Goal: Transaction & Acquisition: Purchase product/service

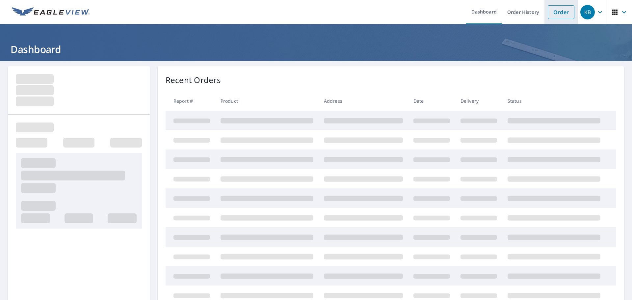
click at [557, 13] on link "Order" at bounding box center [561, 12] width 27 height 14
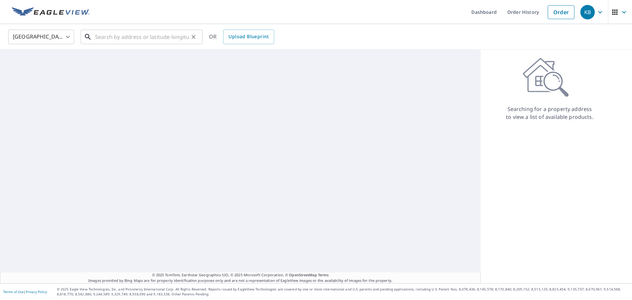
click at [142, 35] on input "text" at bounding box center [142, 37] width 94 height 18
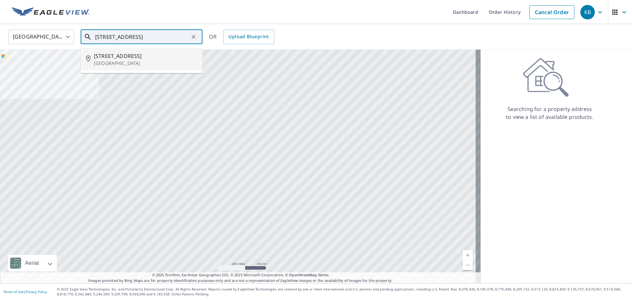
click at [141, 64] on p "[GEOGRAPHIC_DATA]" at bounding box center [145, 63] width 103 height 7
type input "[STREET_ADDRESS]"
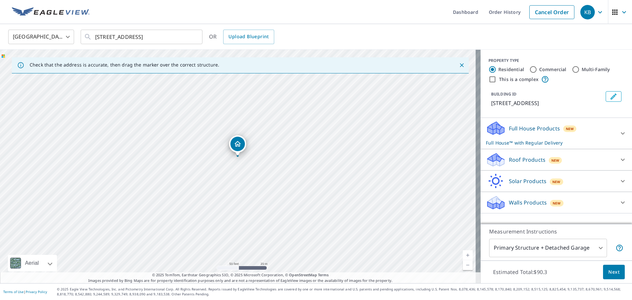
drag, startPoint x: 239, startPoint y: 182, endPoint x: 239, endPoint y: 169, distance: 12.2
click at [239, 169] on div "[STREET_ADDRESS]" at bounding box center [240, 166] width 480 height 233
drag, startPoint x: 231, startPoint y: 186, endPoint x: 219, endPoint y: 134, distance: 53.5
click at [219, 134] on div "[STREET_ADDRESS]" at bounding box center [240, 166] width 480 height 233
drag, startPoint x: 218, startPoint y: 126, endPoint x: 213, endPoint y: 169, distance: 42.4
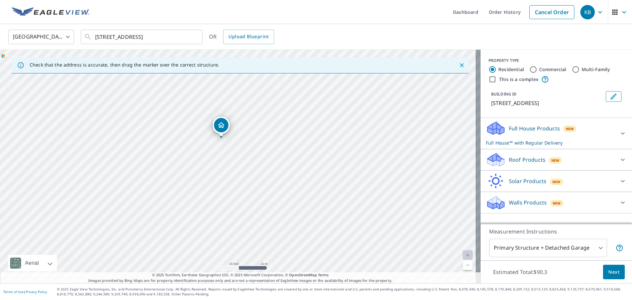
click at [214, 176] on div "[STREET_ADDRESS]" at bounding box center [240, 166] width 480 height 233
click at [529, 69] on input "Commercial" at bounding box center [533, 69] width 8 height 8
radio input "true"
type input "4"
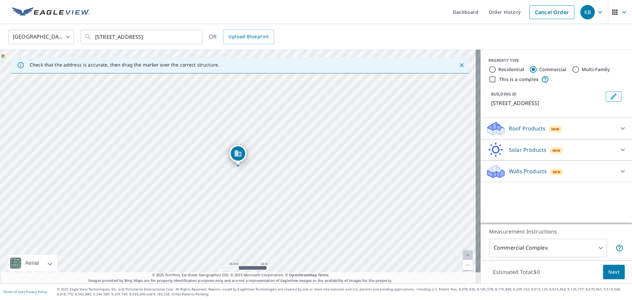
click at [490, 69] on input "Residential" at bounding box center [492, 69] width 8 height 8
radio input "true"
type input "1"
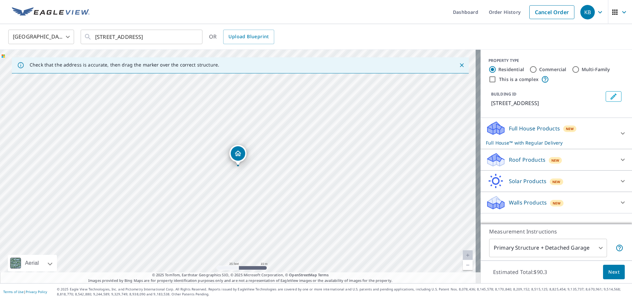
click at [488, 78] on input "This is a complex" at bounding box center [492, 79] width 8 height 8
checkbox input "true"
radio input "false"
radio input "true"
type input "4"
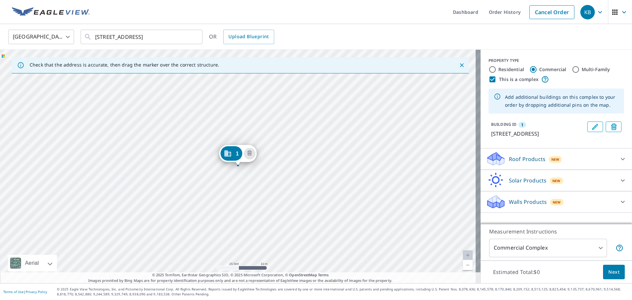
click at [488, 69] on input "Residential" at bounding box center [492, 69] width 8 height 8
radio input "true"
type input "1"
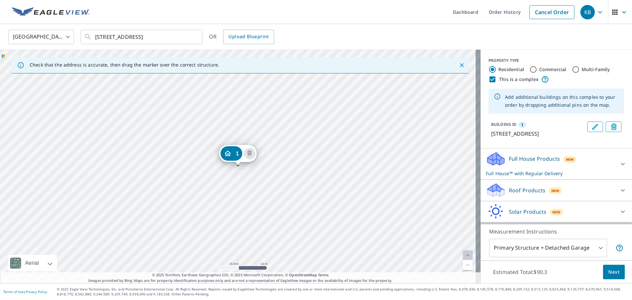
click at [516, 194] on p "Roof Products" at bounding box center [527, 190] width 37 height 8
click at [276, 165] on div "1 [STREET_ADDRESS]" at bounding box center [240, 166] width 480 height 233
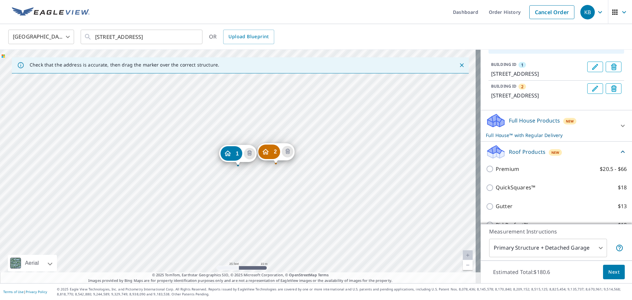
scroll to position [66, 0]
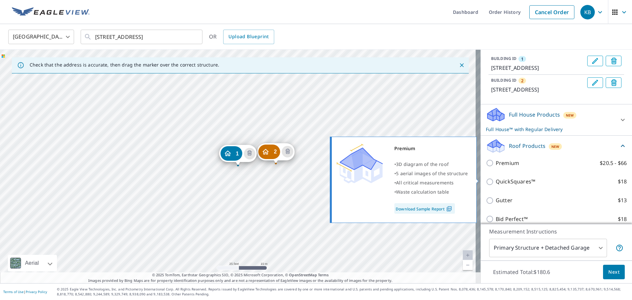
click at [501, 167] on p "Premium" at bounding box center [507, 163] width 23 height 8
click at [496, 167] on input "Premium $20.5 - $66" at bounding box center [491, 163] width 10 height 8
checkbox input "true"
checkbox input "false"
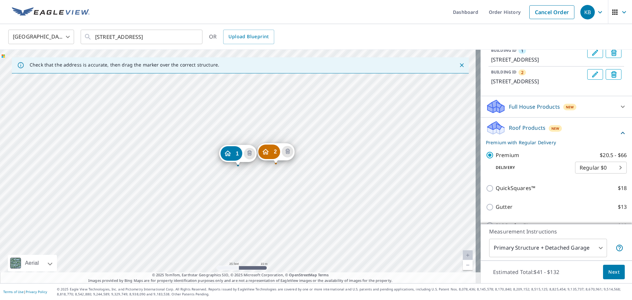
click at [613, 274] on span "Next" at bounding box center [613, 272] width 11 height 8
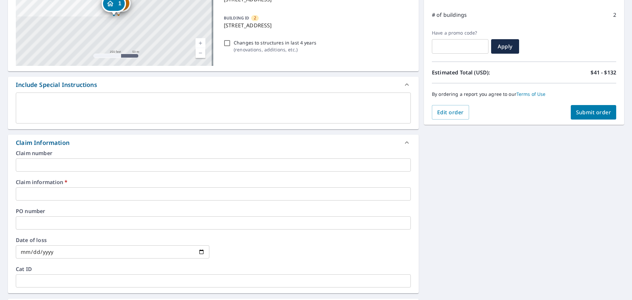
scroll to position [107, 0]
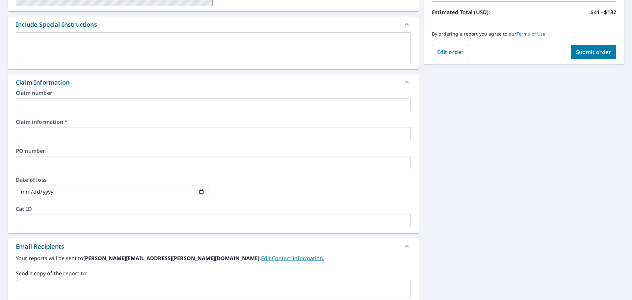
click at [60, 132] on input "text" at bounding box center [213, 133] width 395 height 13
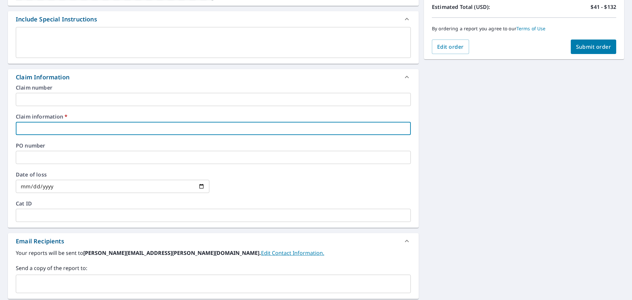
scroll to position [173, 0]
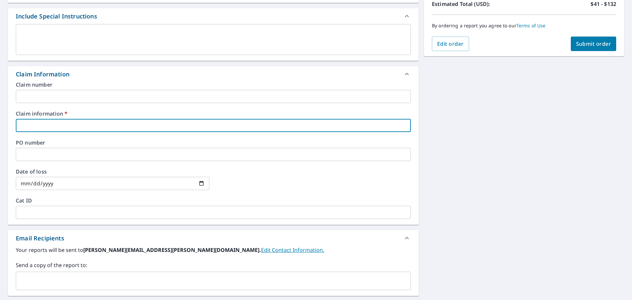
type input "5"
checkbox input "true"
type input "55"
checkbox input "true"
type input "553"
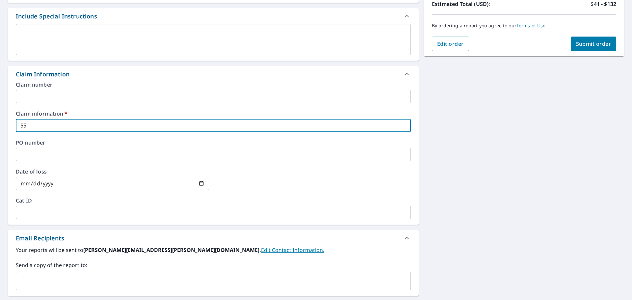
checkbox input "true"
type input "5536"
checkbox input "true"
type input "55360"
checkbox input "true"
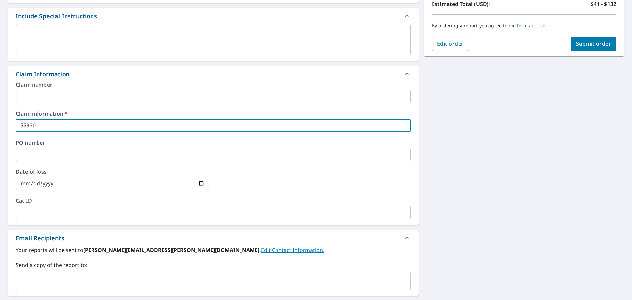
type input "553605"
checkbox input "true"
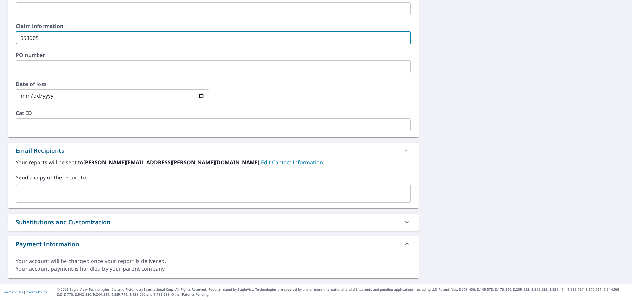
scroll to position [261, 0]
type input "553605"
click at [56, 191] on input "text" at bounding box center [208, 193] width 379 height 13
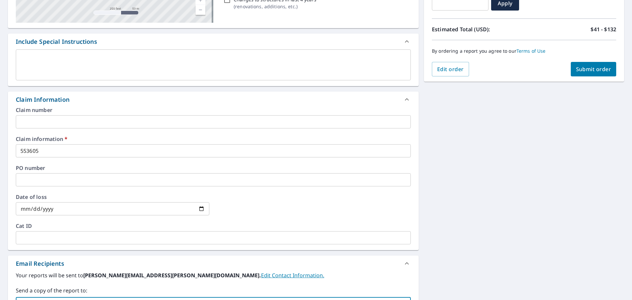
scroll to position [47, 0]
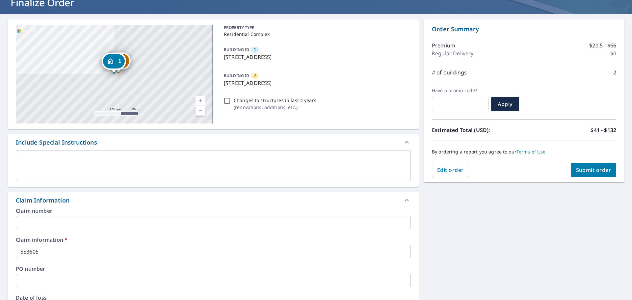
type input "[EMAIL_ADDRESS][DOMAIN_NAME]"
click at [581, 170] on span "Submit order" at bounding box center [593, 169] width 35 height 7
checkbox input "true"
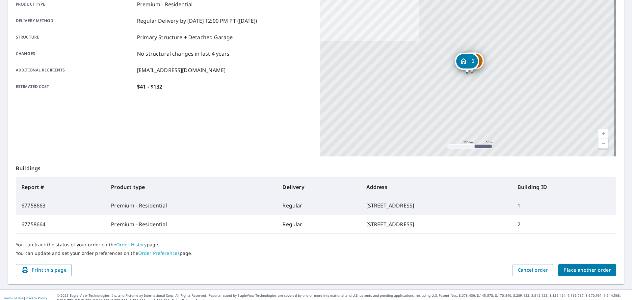
scroll to position [106, 0]
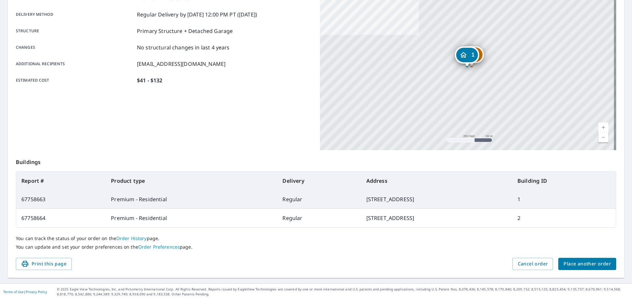
click at [581, 265] on span "Place another order" at bounding box center [586, 264] width 47 height 8
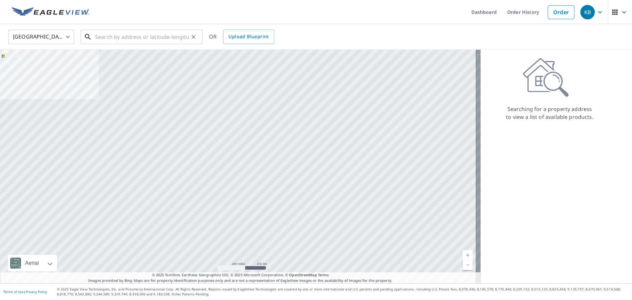
click at [138, 38] on input "text" at bounding box center [142, 37] width 94 height 18
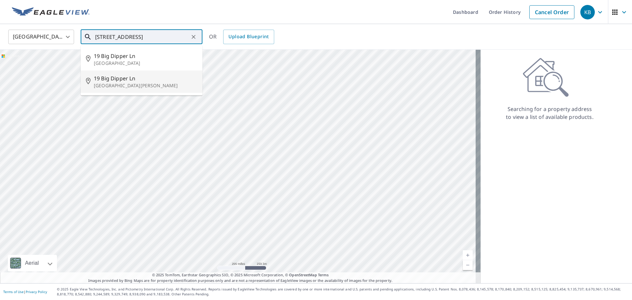
click at [128, 88] on p "[GEOGRAPHIC_DATA][PERSON_NAME]" at bounding box center [145, 85] width 103 height 7
type input "[STREET_ADDRESS][PERSON_NAME]"
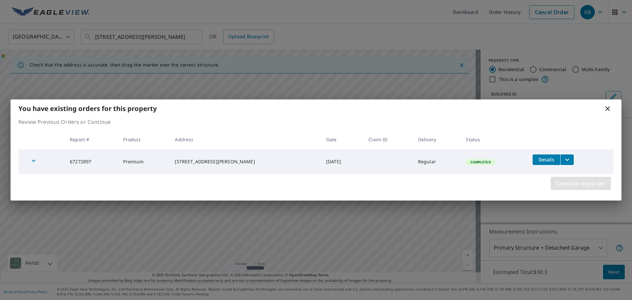
click at [576, 184] on span "Continue my order" at bounding box center [581, 183] width 50 height 9
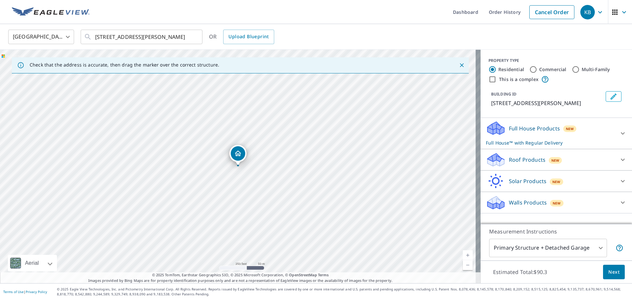
click at [524, 129] on p "Full House Products" at bounding box center [534, 128] width 51 height 8
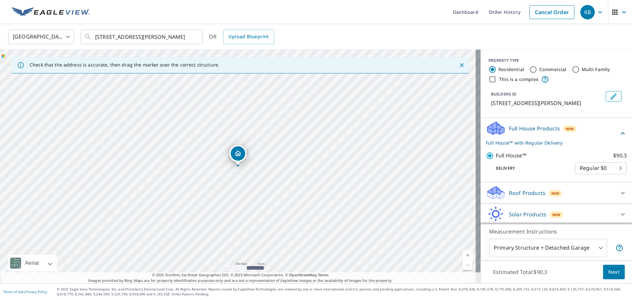
click at [608, 272] on span "Next" at bounding box center [613, 272] width 11 height 8
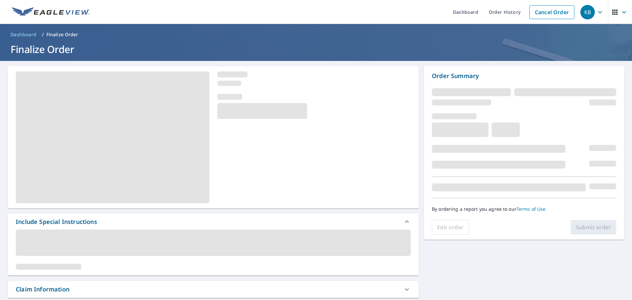
scroll to position [165, 0]
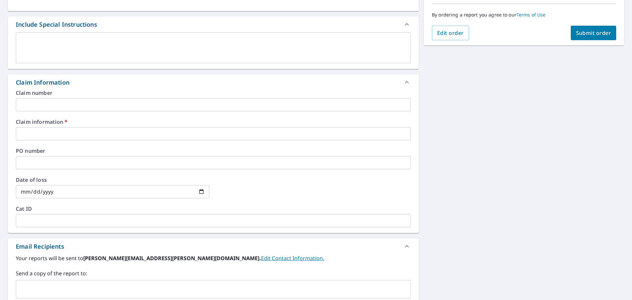
click at [73, 133] on input "text" at bounding box center [213, 133] width 395 height 13
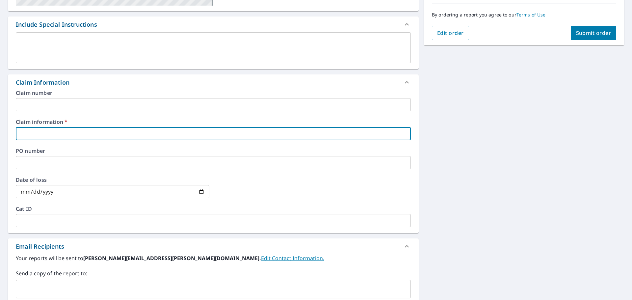
scroll to position [173, 0]
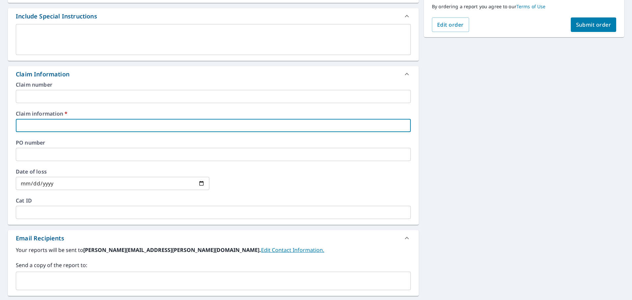
type input "5"
checkbox input "true"
type input "55"
checkbox input "true"
type input "553"
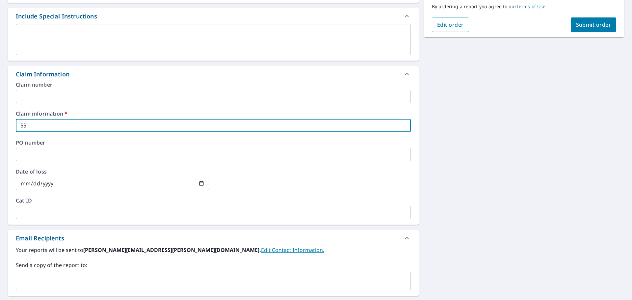
checkbox input "true"
type input "5536"
checkbox input "true"
type input "55360"
checkbox input "true"
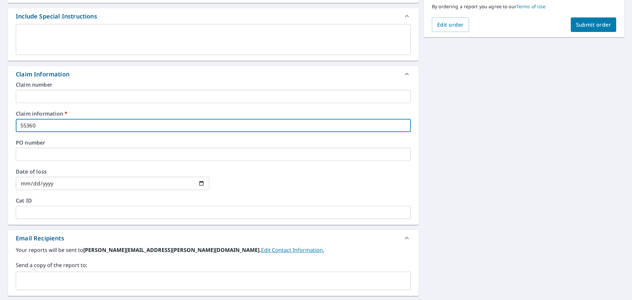
type input "553605"
checkbox input "true"
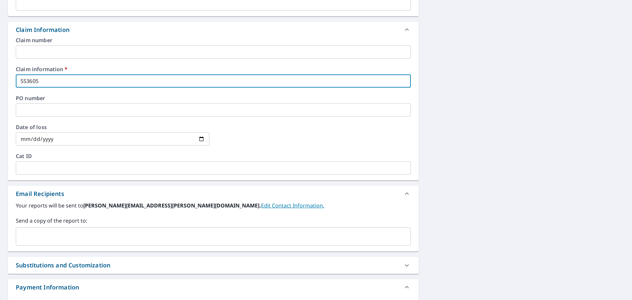
scroll to position [261, 0]
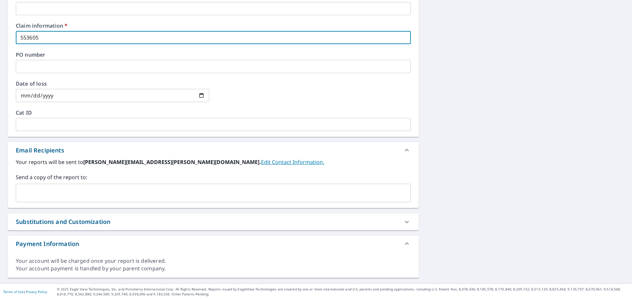
click at [61, 200] on div "​" at bounding box center [213, 193] width 395 height 18
type input "553605"
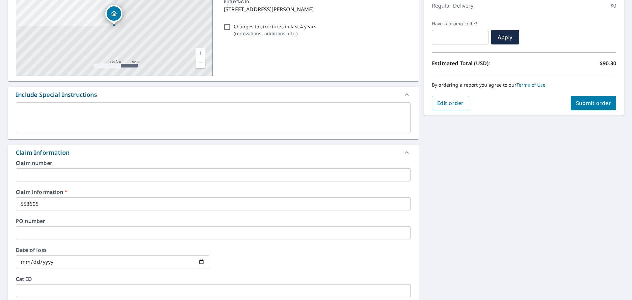
scroll to position [88, 0]
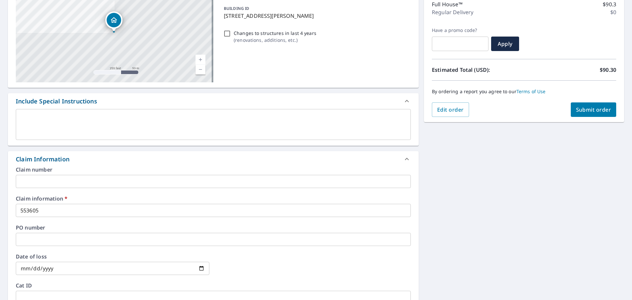
type input "[EMAIL_ADDRESS][DOMAIN_NAME]"
click at [592, 105] on button "Submit order" at bounding box center [594, 109] width 46 height 14
checkbox input "true"
